Goal: Task Accomplishment & Management: Manage account settings

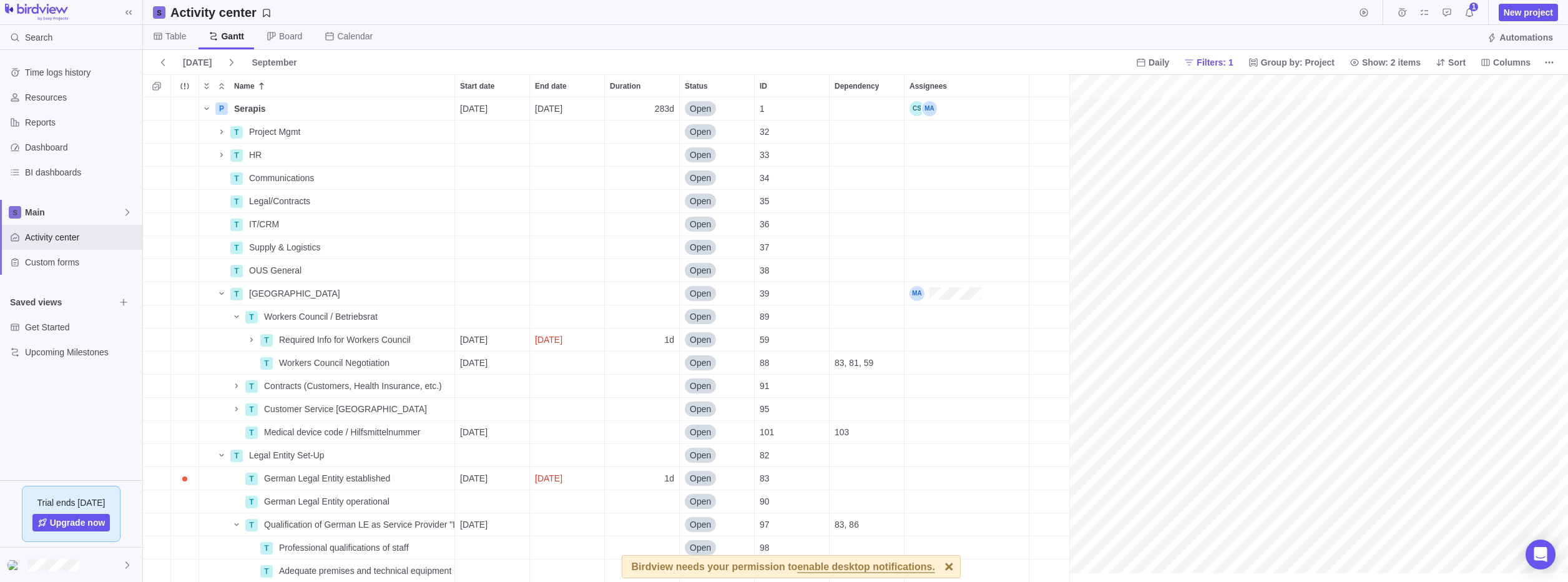
scroll to position [0, 880]
click at [627, 42] on div "Table Gantt Board Calendar Automations" at bounding box center [855, 37] width 1425 height 25
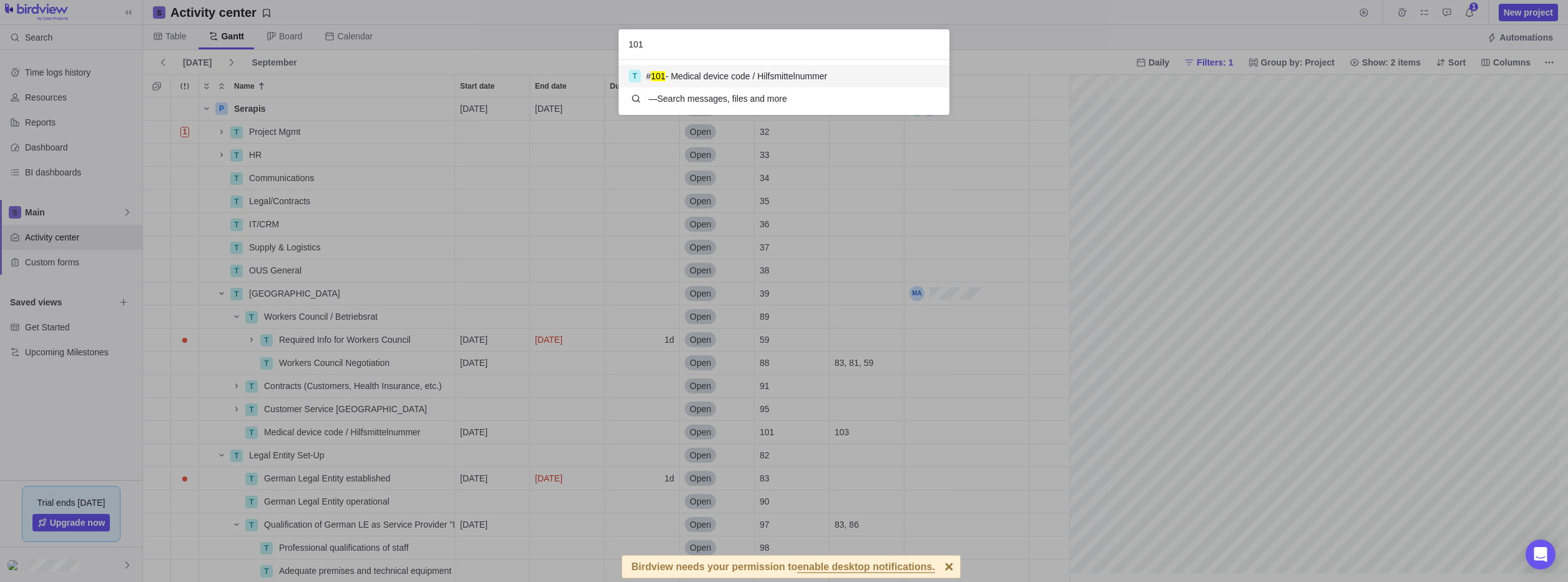
scroll to position [45, 321]
type input "101"
click at [813, 68] on div "T # 101 - Medical device code / Hilfsmittelnummer" at bounding box center [784, 76] width 331 height 23
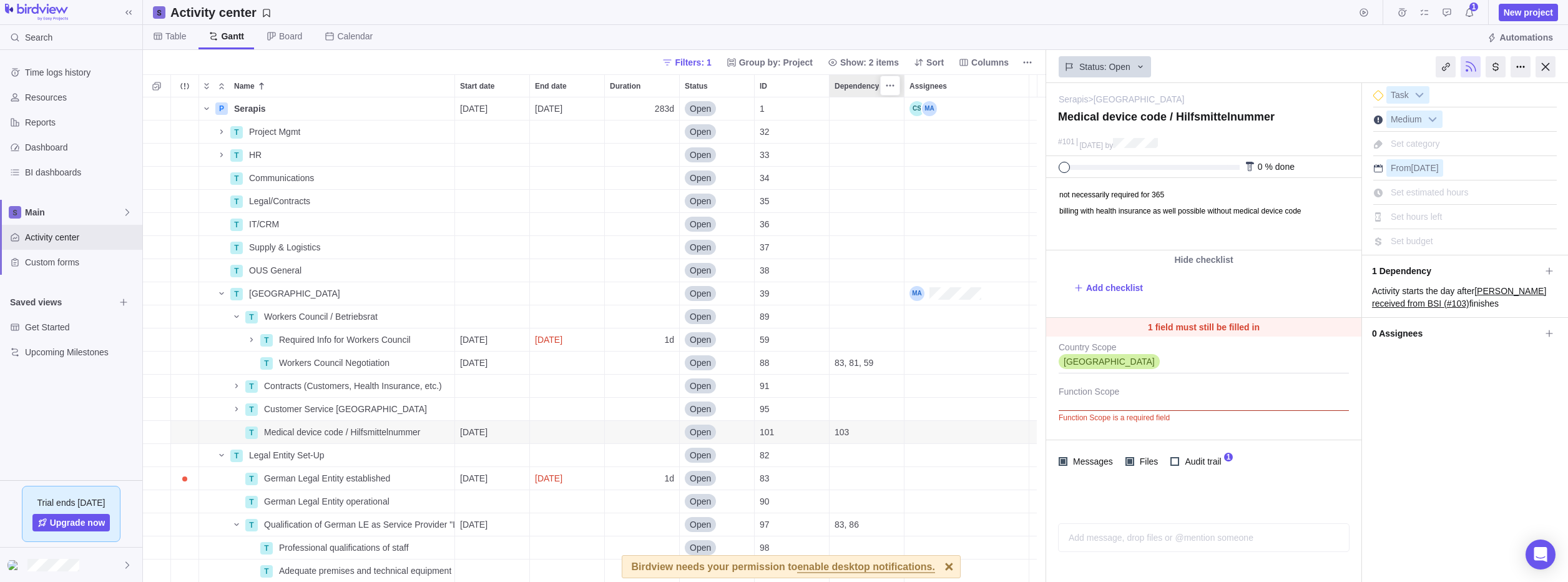
scroll to position [475, 893]
click at [1202, 467] on span "Audit trail" at bounding box center [1201, 461] width 45 height 17
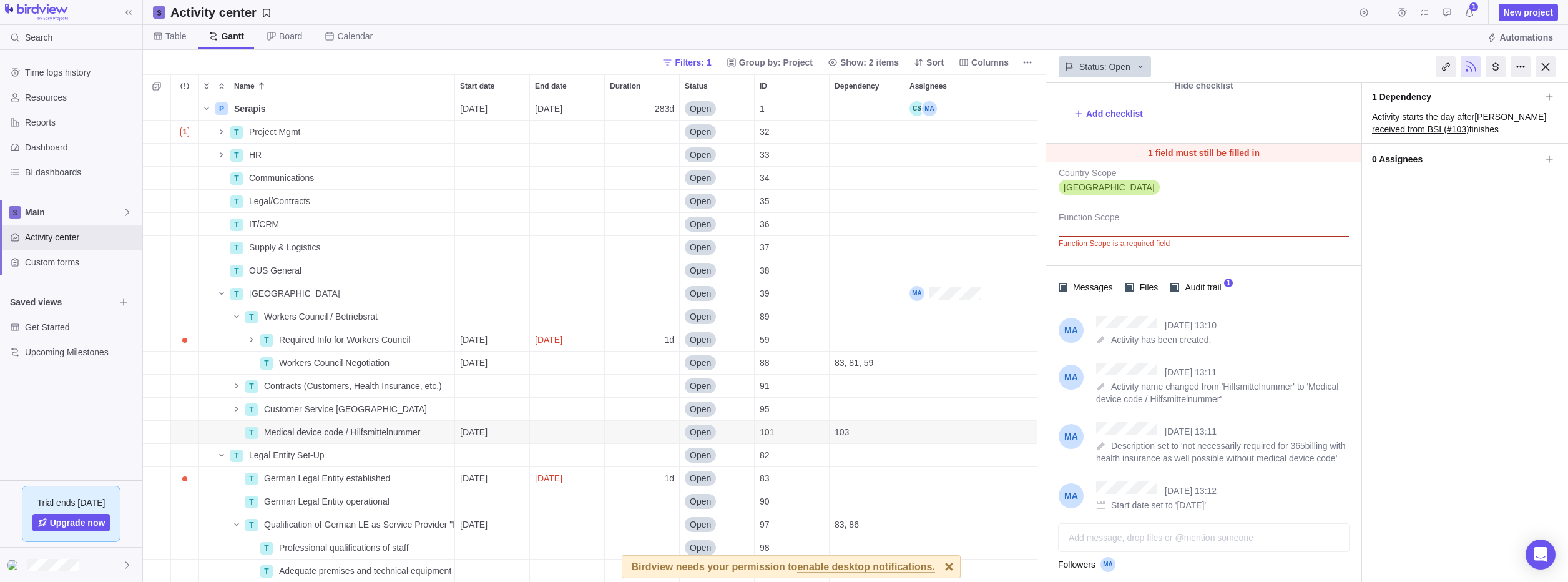
scroll to position [187, 0]
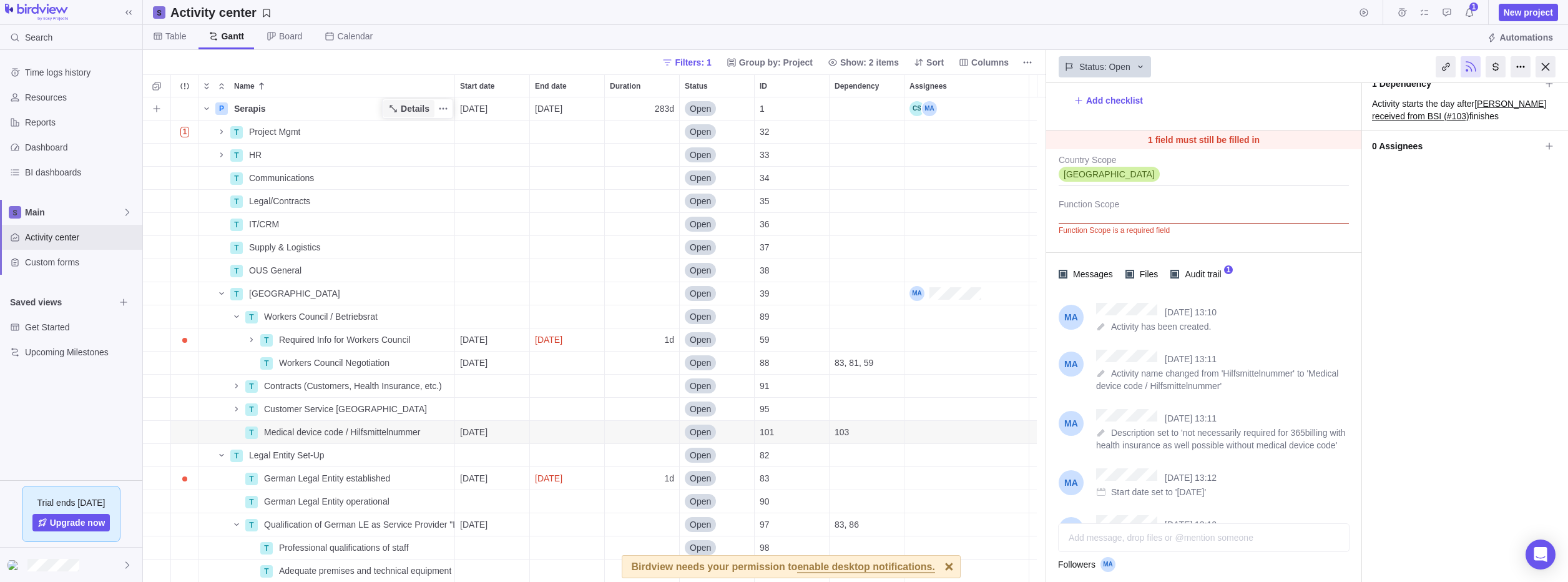
click at [403, 105] on span "Details" at bounding box center [415, 108] width 29 height 12
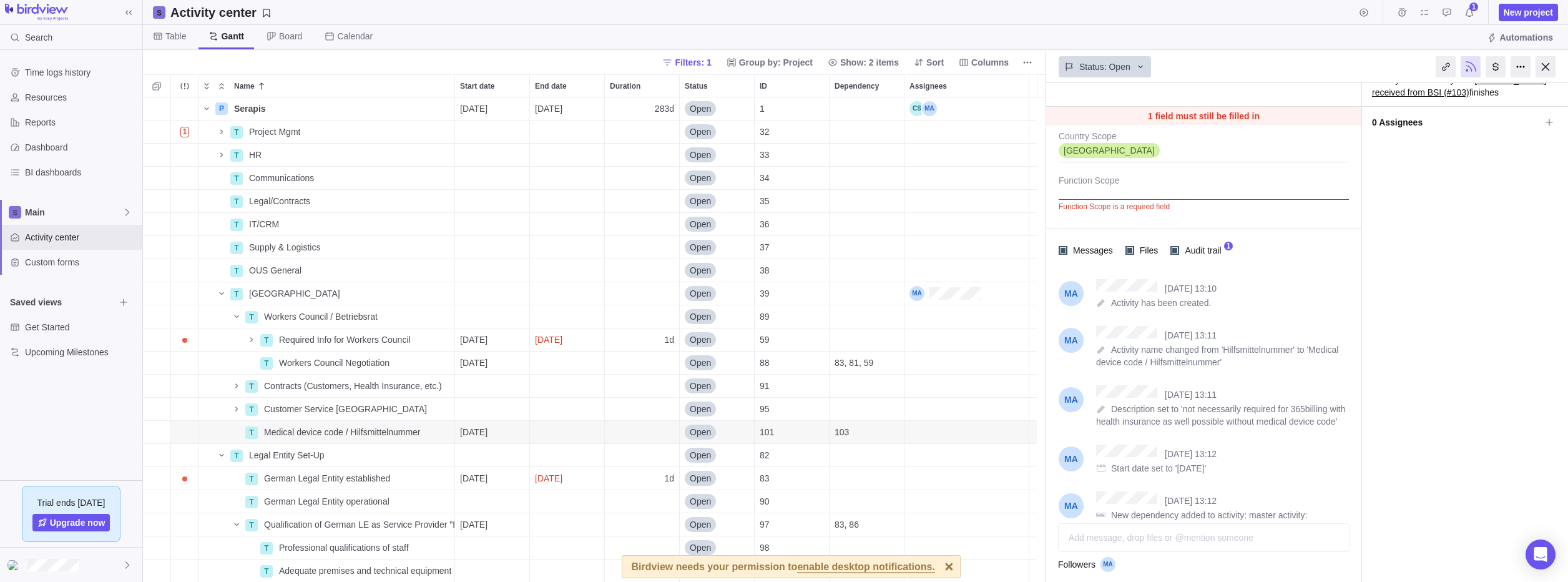
scroll to position [211, 0]
click at [1179, 249] on span "Audit trail" at bounding box center [1201, 251] width 45 height 17
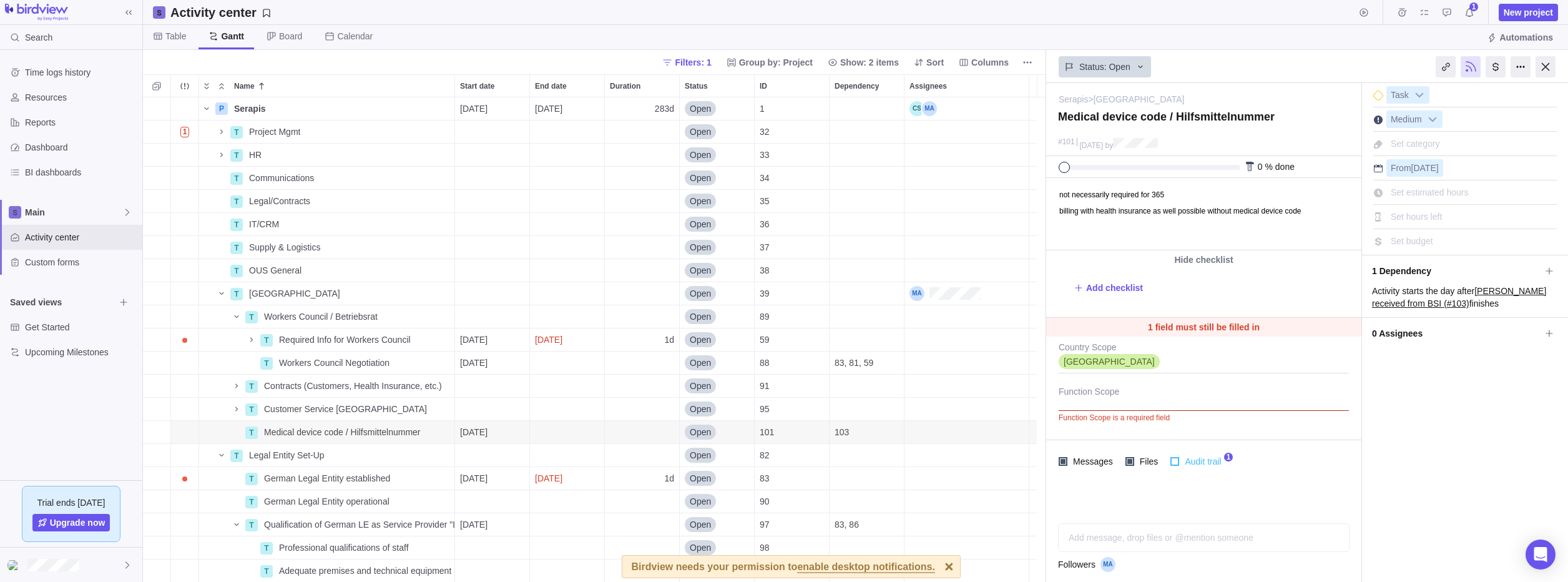
click at [1173, 461] on div at bounding box center [1174, 461] width 9 height 9
click at [417, 107] on span "Details" at bounding box center [415, 108] width 29 height 12
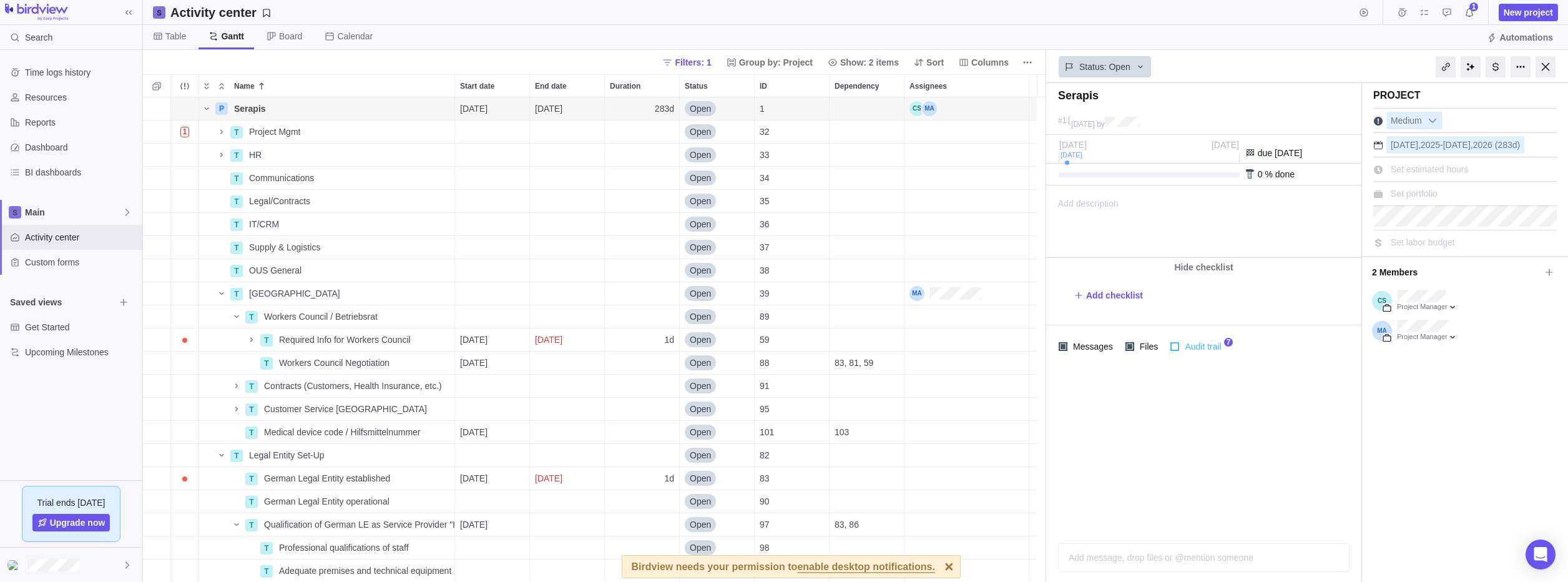
click at [1193, 344] on span "Audit trail" at bounding box center [1201, 346] width 45 height 17
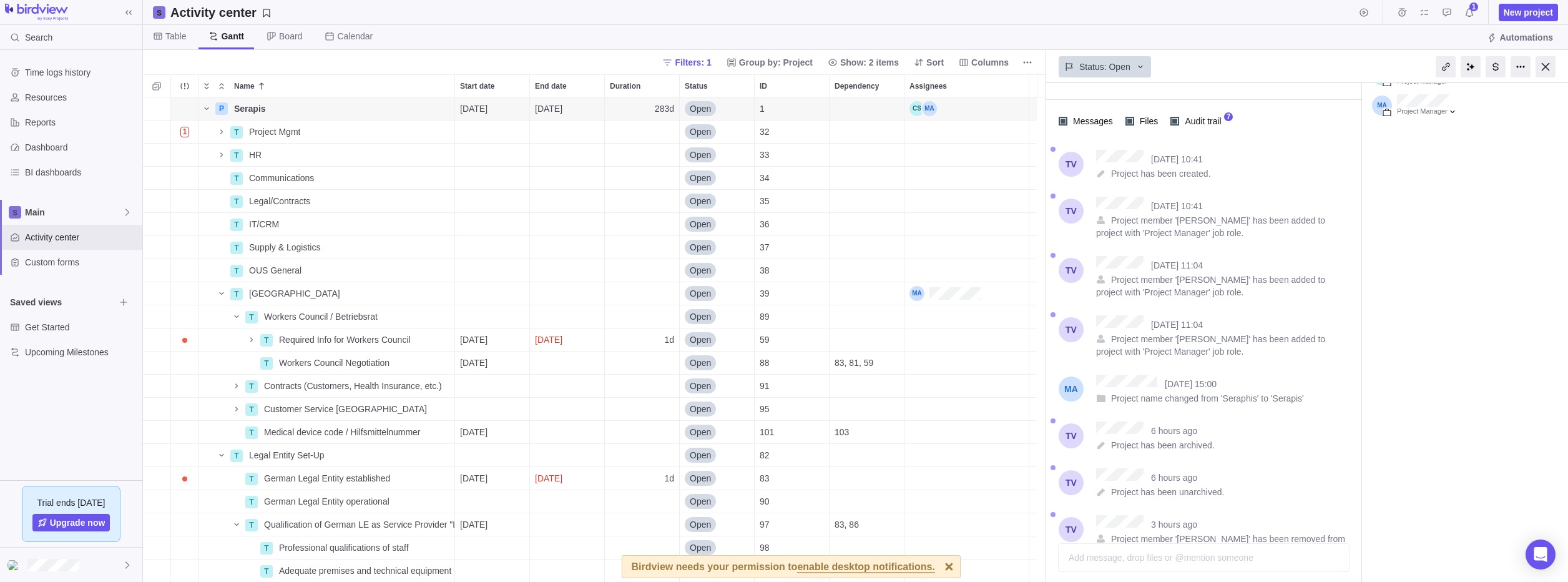
scroll to position [226, 0]
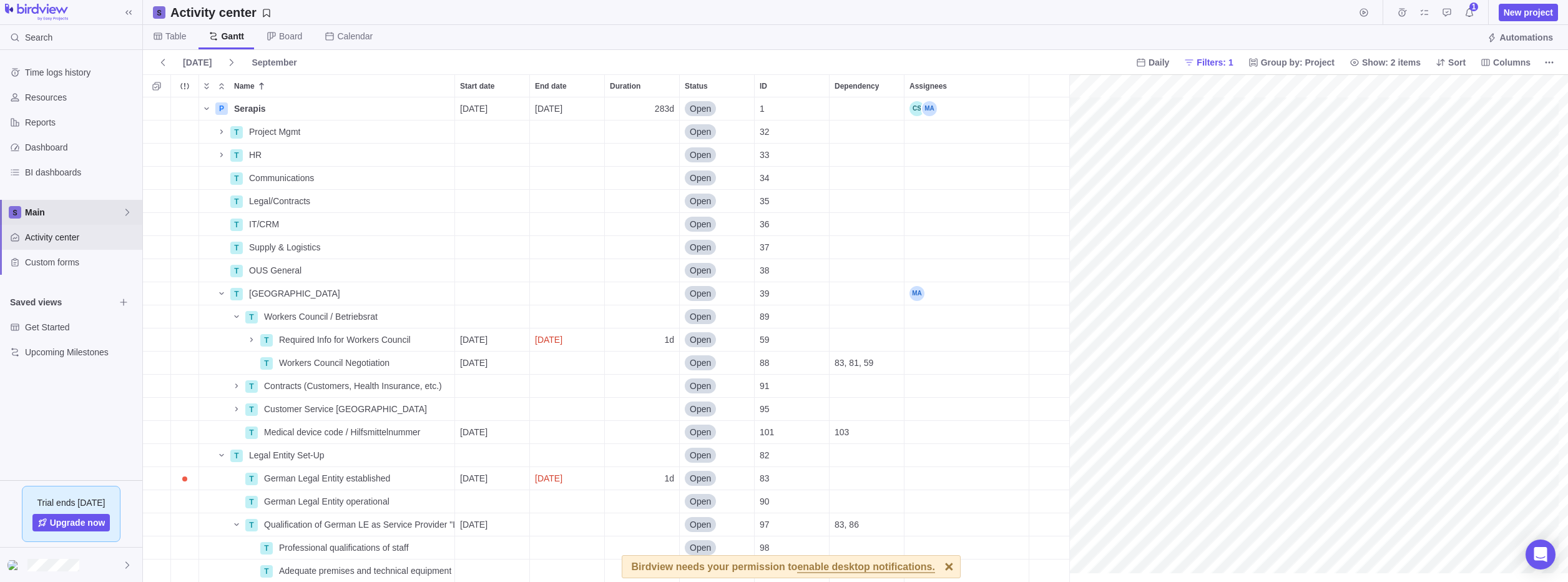
click at [127, 211] on icon at bounding box center [127, 212] width 10 height 10
click at [121, 244] on icon "Edit space settings" at bounding box center [118, 242] width 8 height 8
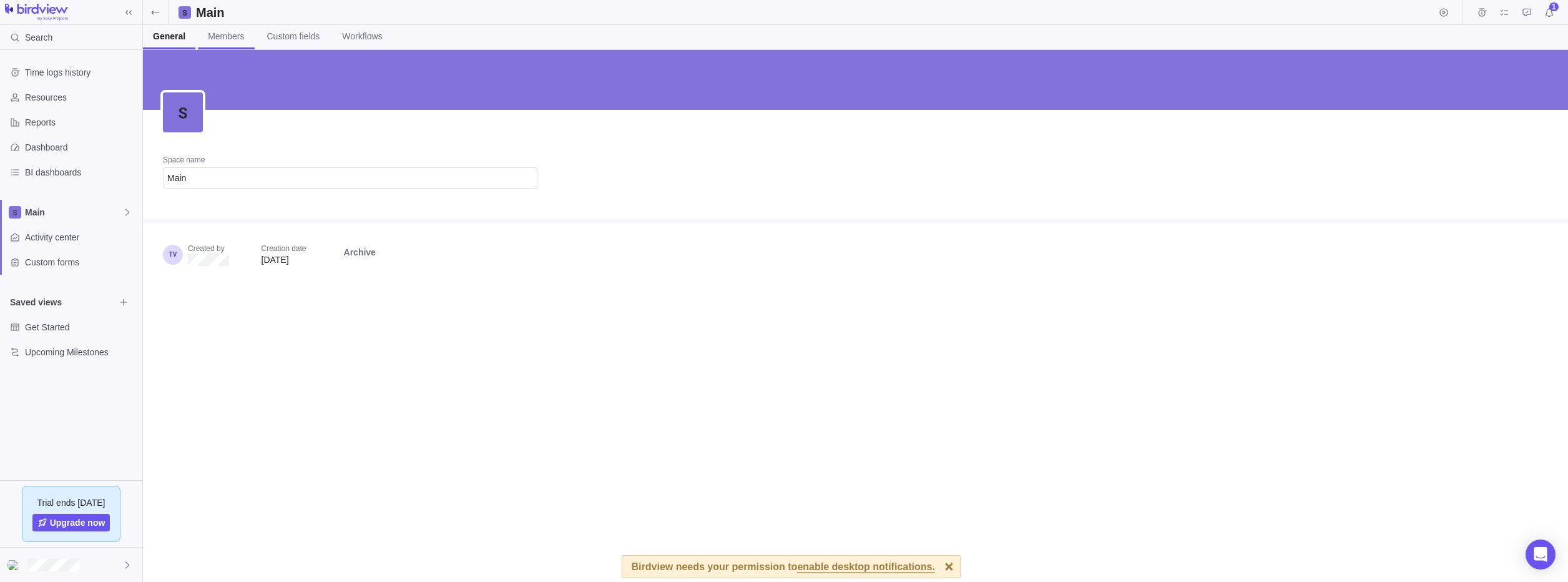
click at [224, 38] on span "Members" at bounding box center [226, 36] width 36 height 12
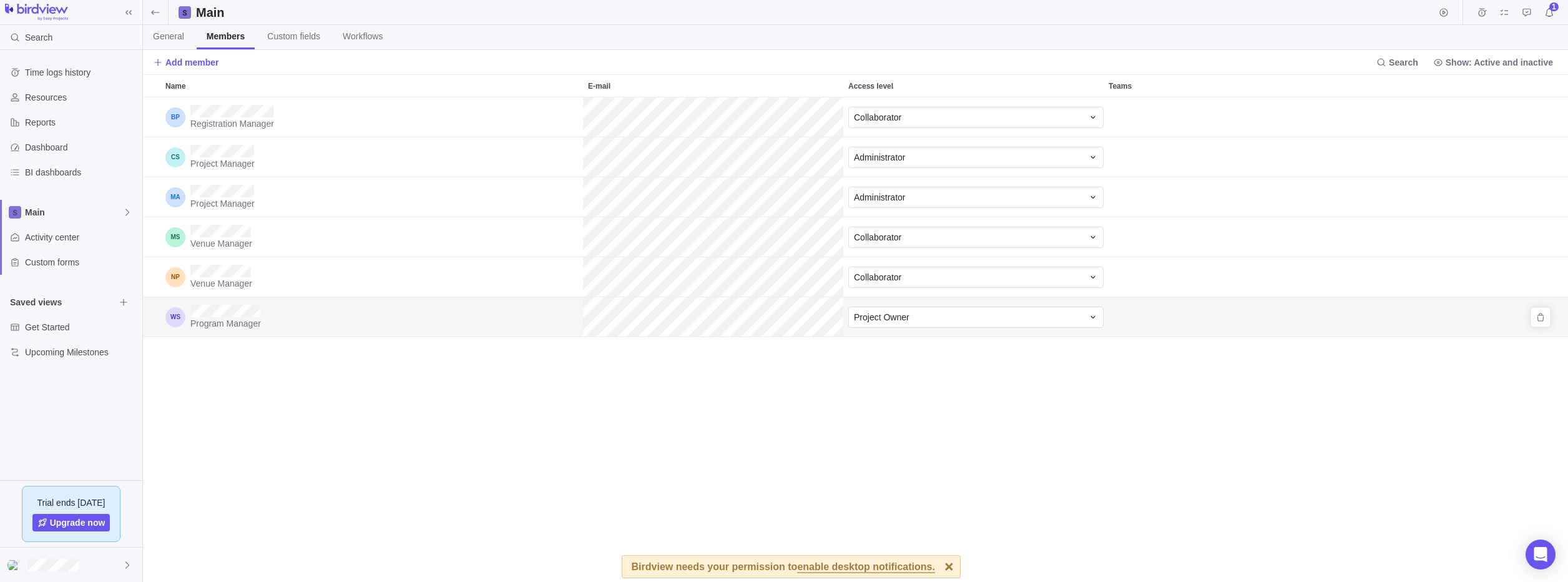
scroll to position [475, 1416]
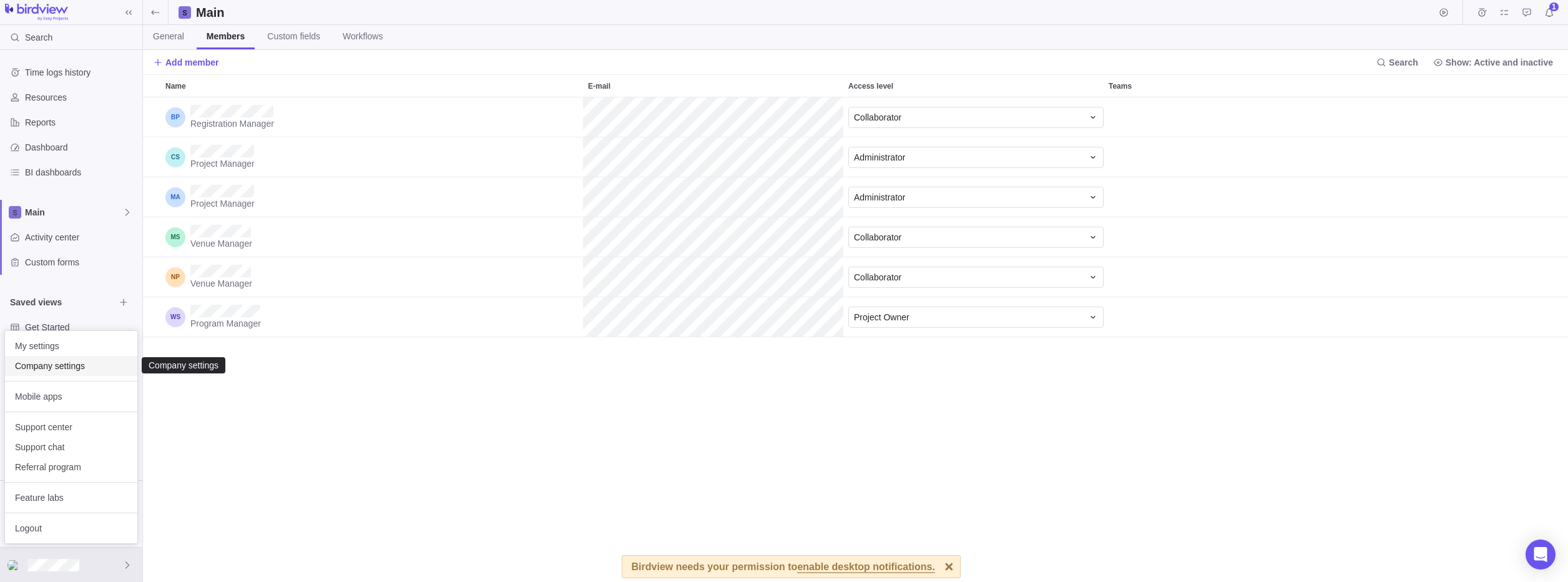
click at [73, 366] on span "Company settings" at bounding box center [71, 366] width 113 height 12
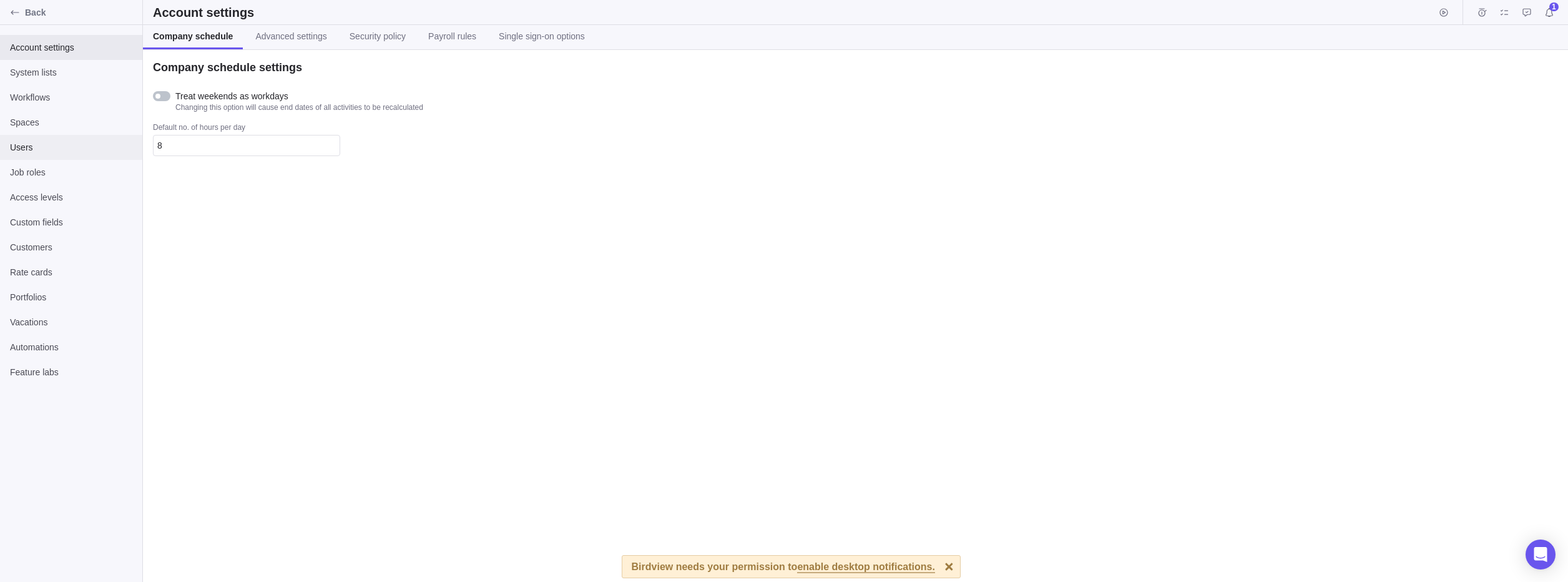
click at [31, 151] on span "Users" at bounding box center [71, 148] width 122 height 12
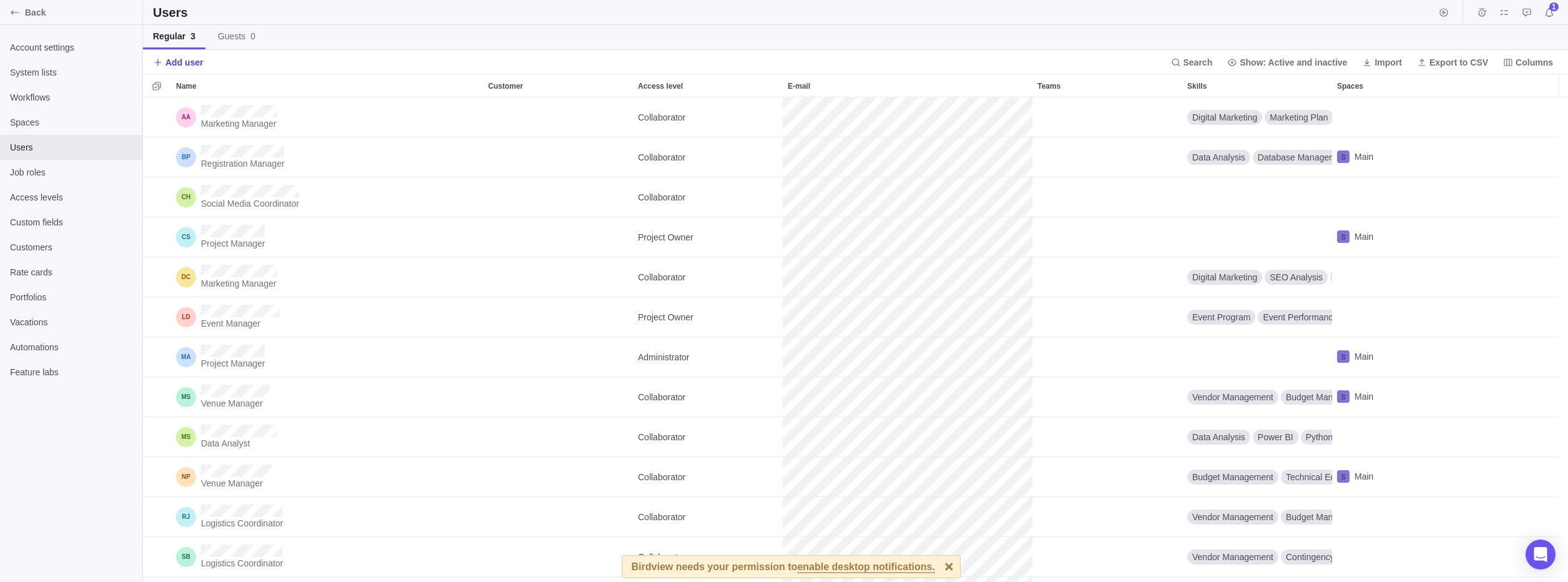
click at [189, 63] on span "Add user" at bounding box center [184, 62] width 38 height 12
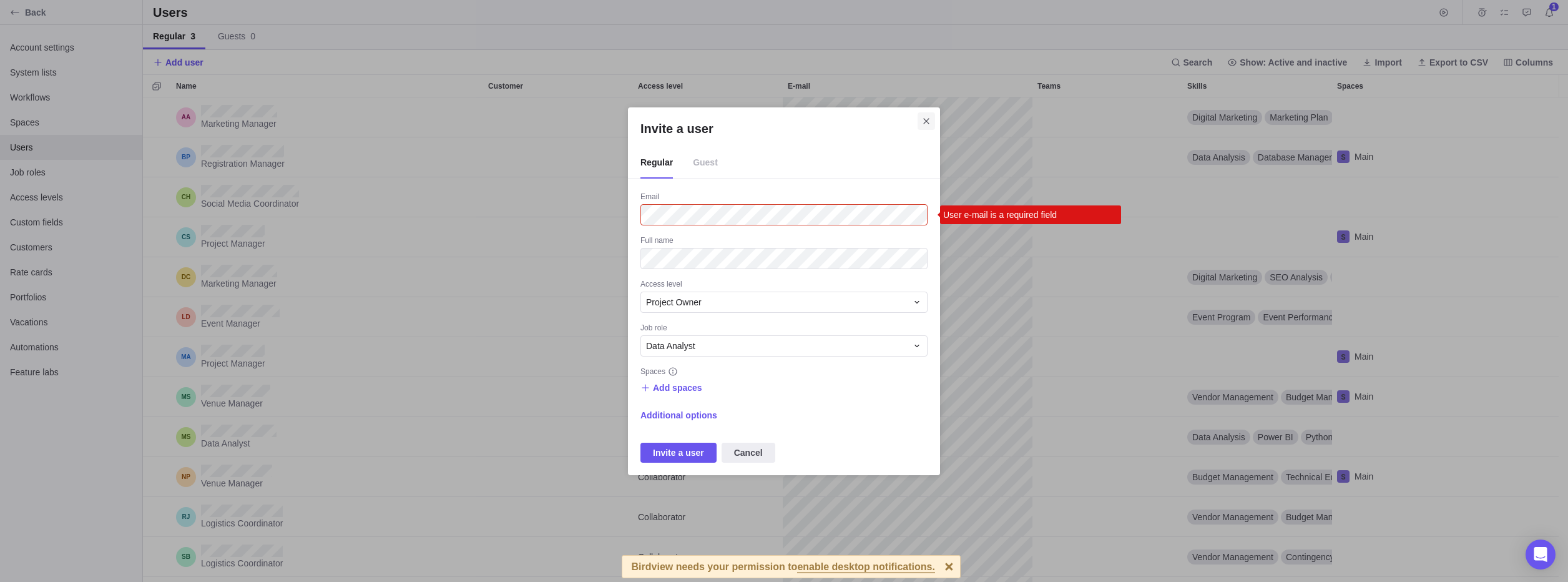
click at [928, 124] on icon "Close" at bounding box center [926, 121] width 10 height 10
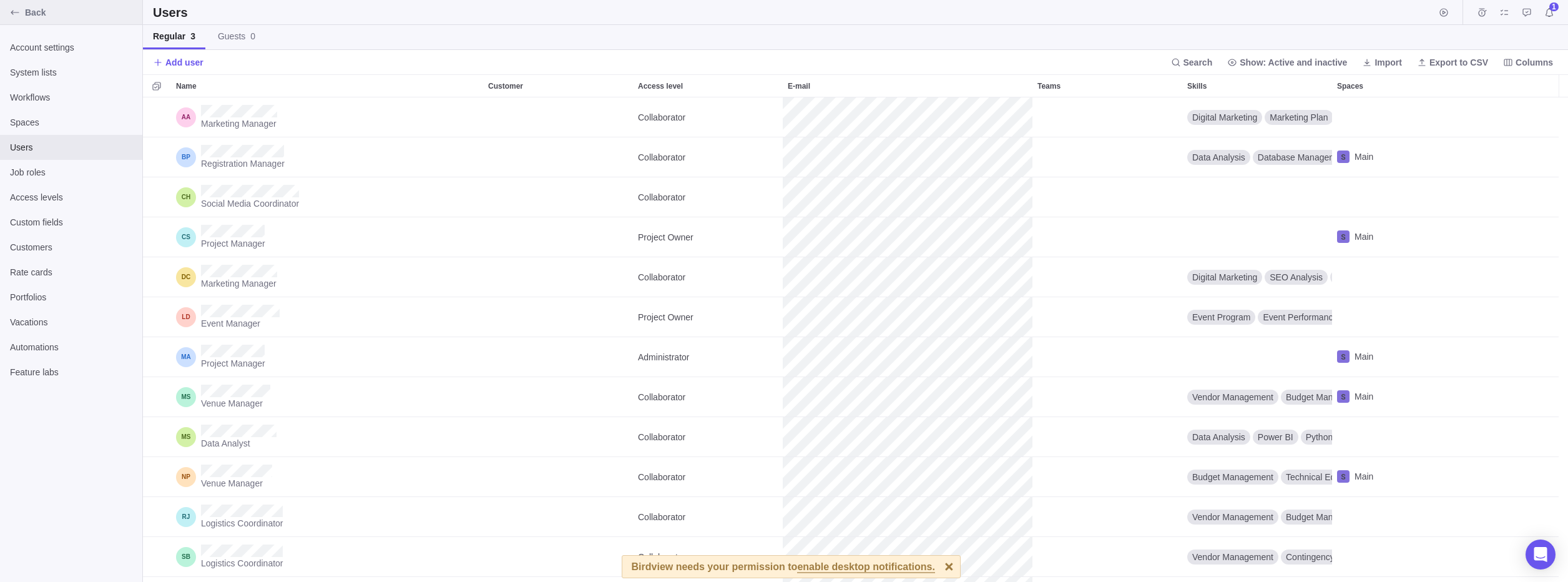
click at [41, 10] on span "Back" at bounding box center [81, 12] width 113 height 12
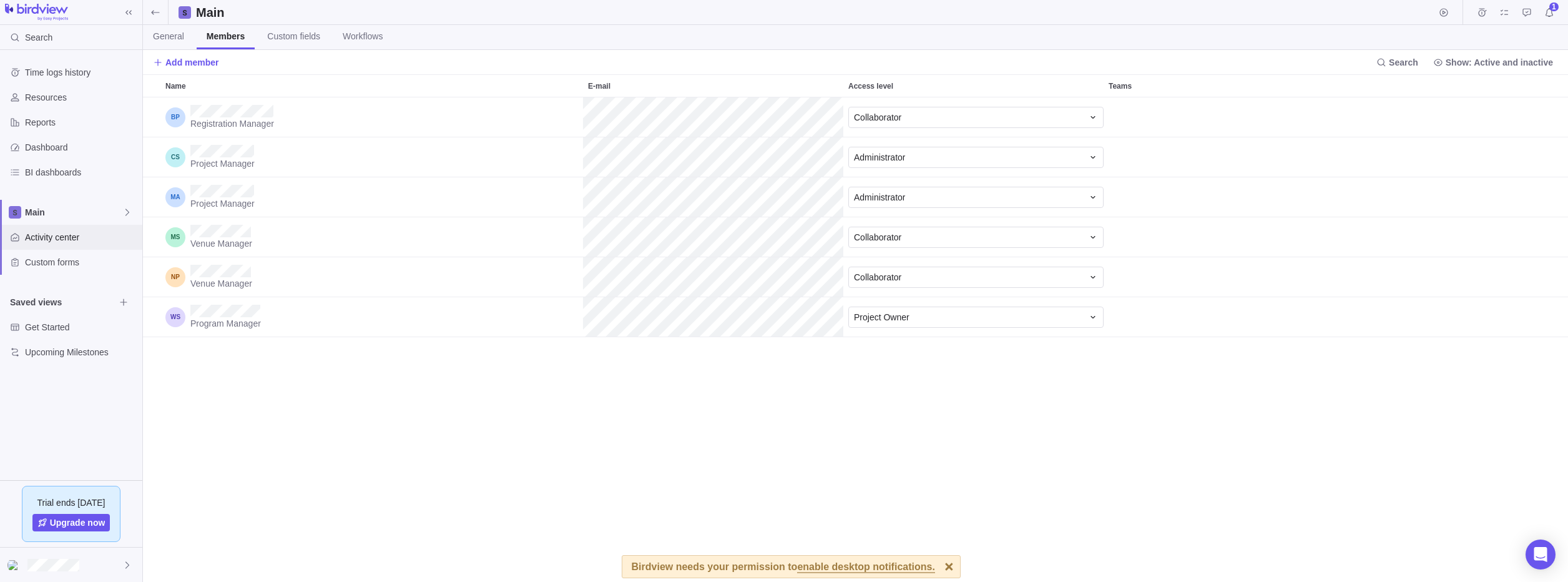
scroll to position [475, 1416]
drag, startPoint x: 128, startPoint y: 211, endPoint x: 126, endPoint y: 223, distance: 12.2
click at [128, 211] on icon at bounding box center [127, 212] width 10 height 10
click at [119, 238] on icon "Edit space settings" at bounding box center [118, 242] width 8 height 8
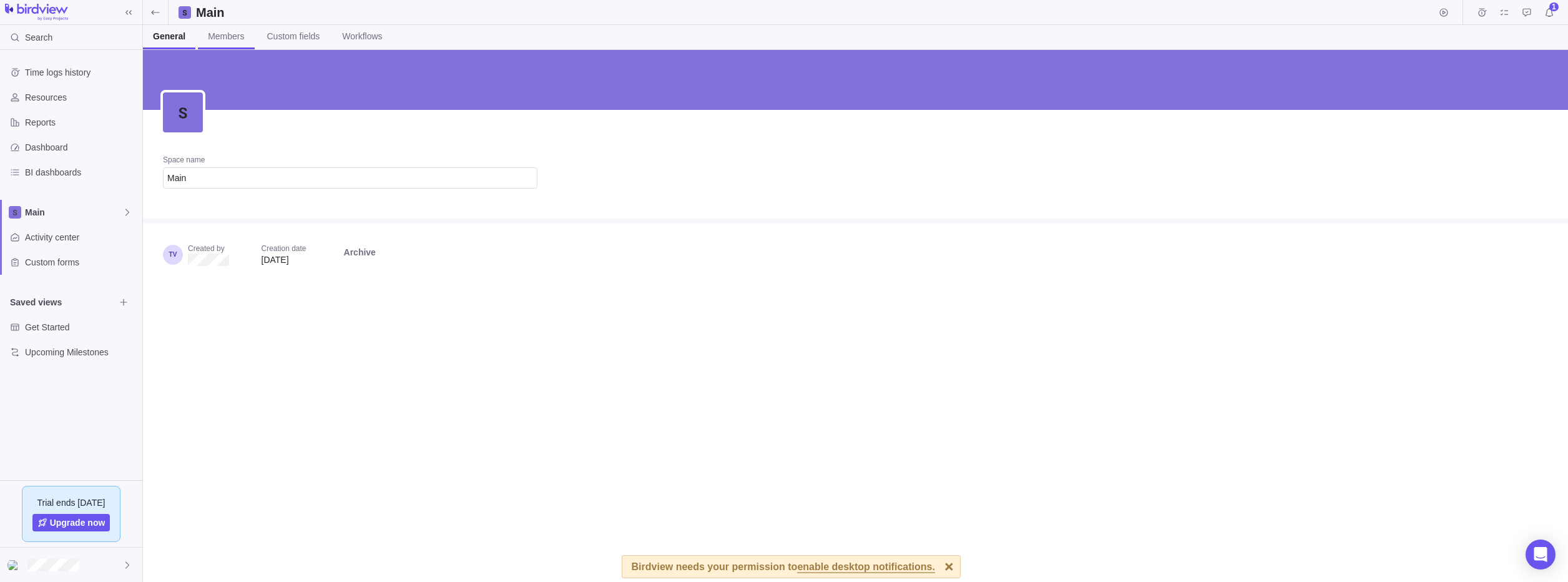
click at [231, 39] on span "Members" at bounding box center [226, 36] width 36 height 12
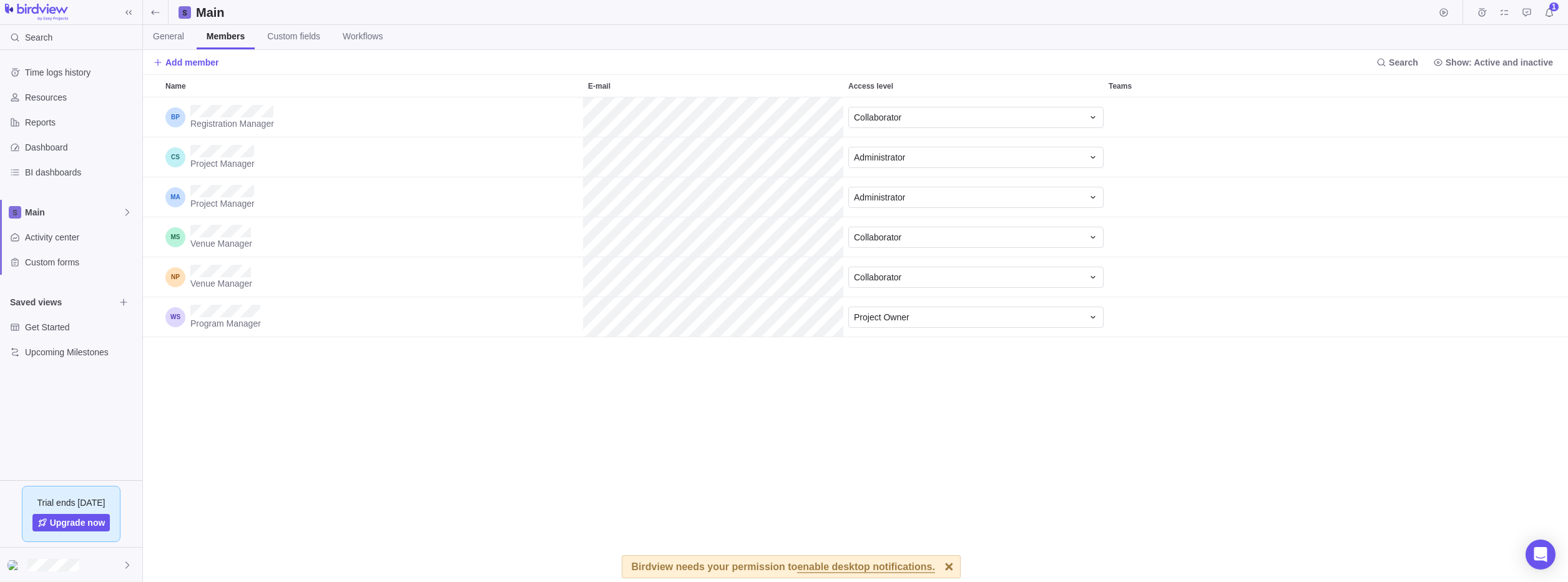
scroll to position [475, 1416]
click at [197, 64] on span "Add member" at bounding box center [192, 62] width 54 height 12
click at [565, 456] on div "Registration Manager Collaborator Project Manager Administrator Project Manager…" at bounding box center [855, 340] width 1425 height 485
